Goal: Task Accomplishment & Management: Manage account settings

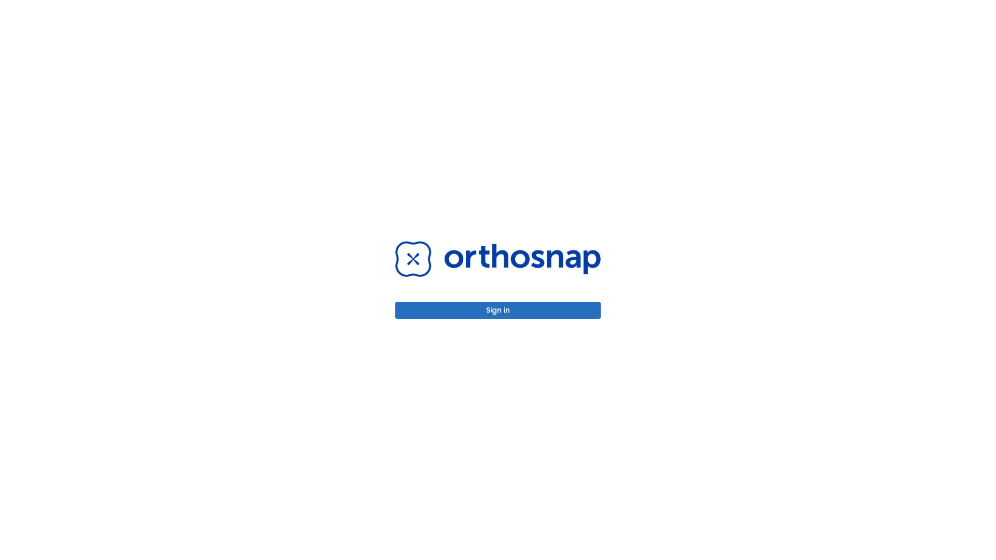
click at [498, 310] on button "Sign in" at bounding box center [497, 310] width 205 height 17
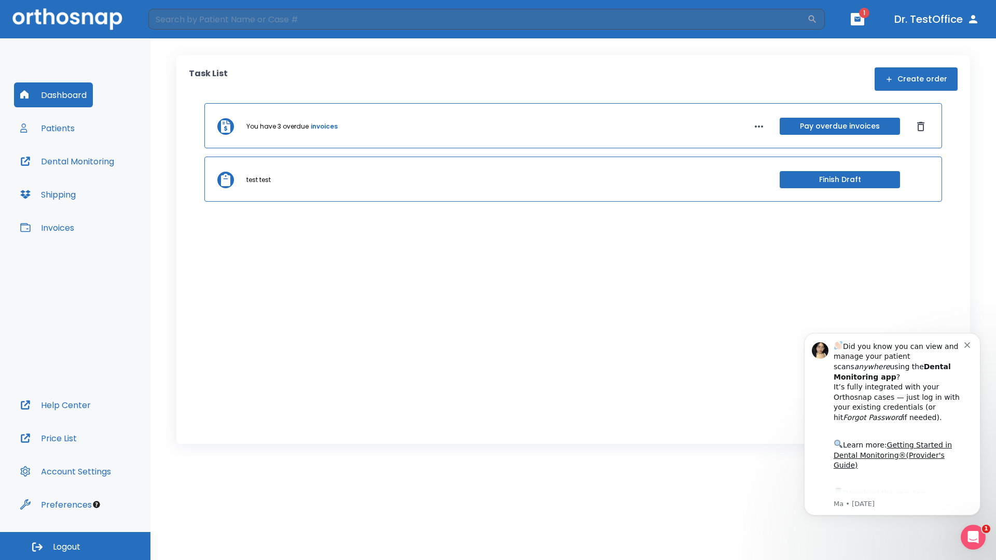
click at [75, 546] on span "Logout" at bounding box center [67, 547] width 28 height 11
